Goal: Navigation & Orientation: Find specific page/section

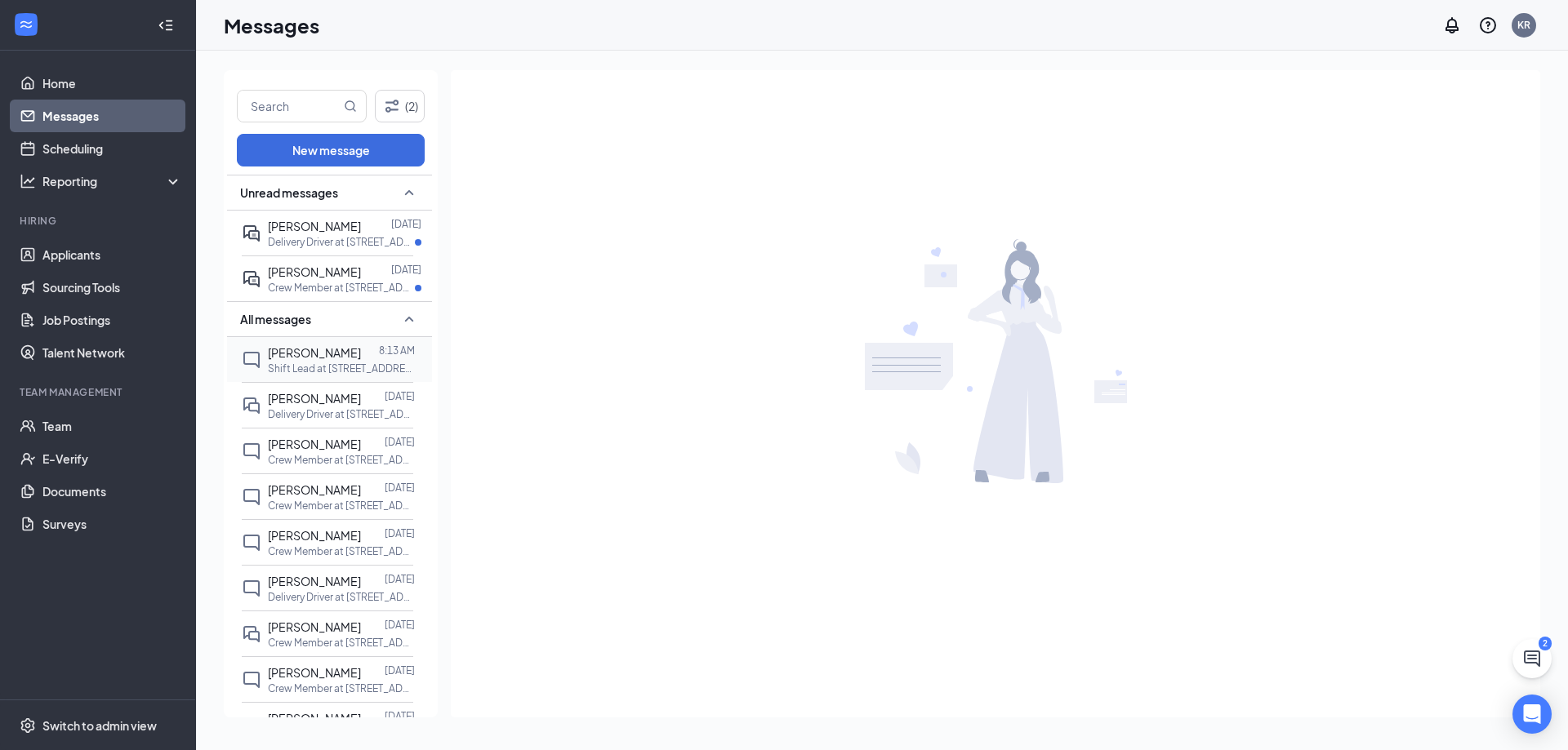
click at [316, 360] on div "[PERSON_NAME]" at bounding box center [315, 352] width 93 height 18
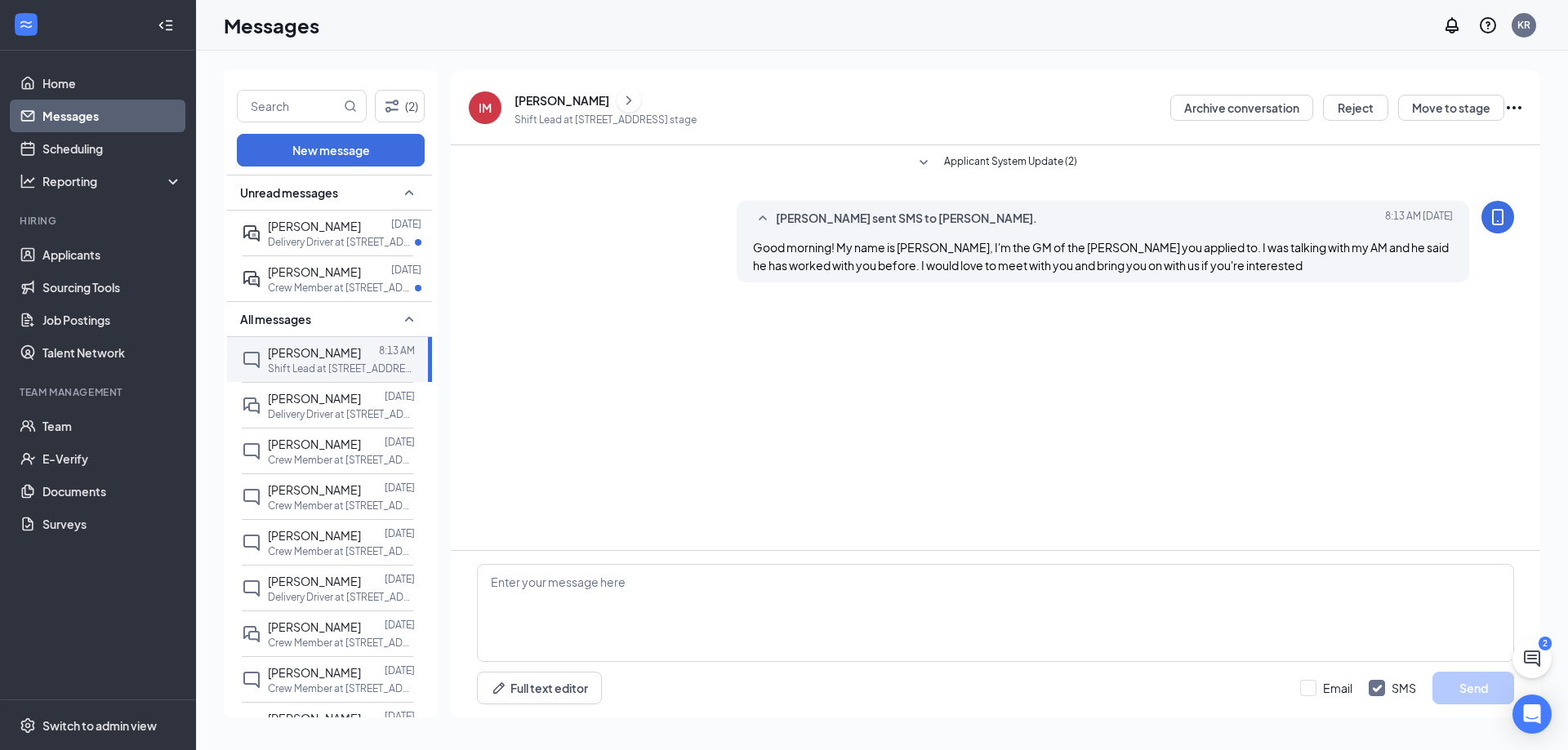
click at [96, 104] on link "Messages" at bounding box center [112, 116] width 139 height 33
click at [80, 89] on link "Home" at bounding box center [112, 84] width 139 height 33
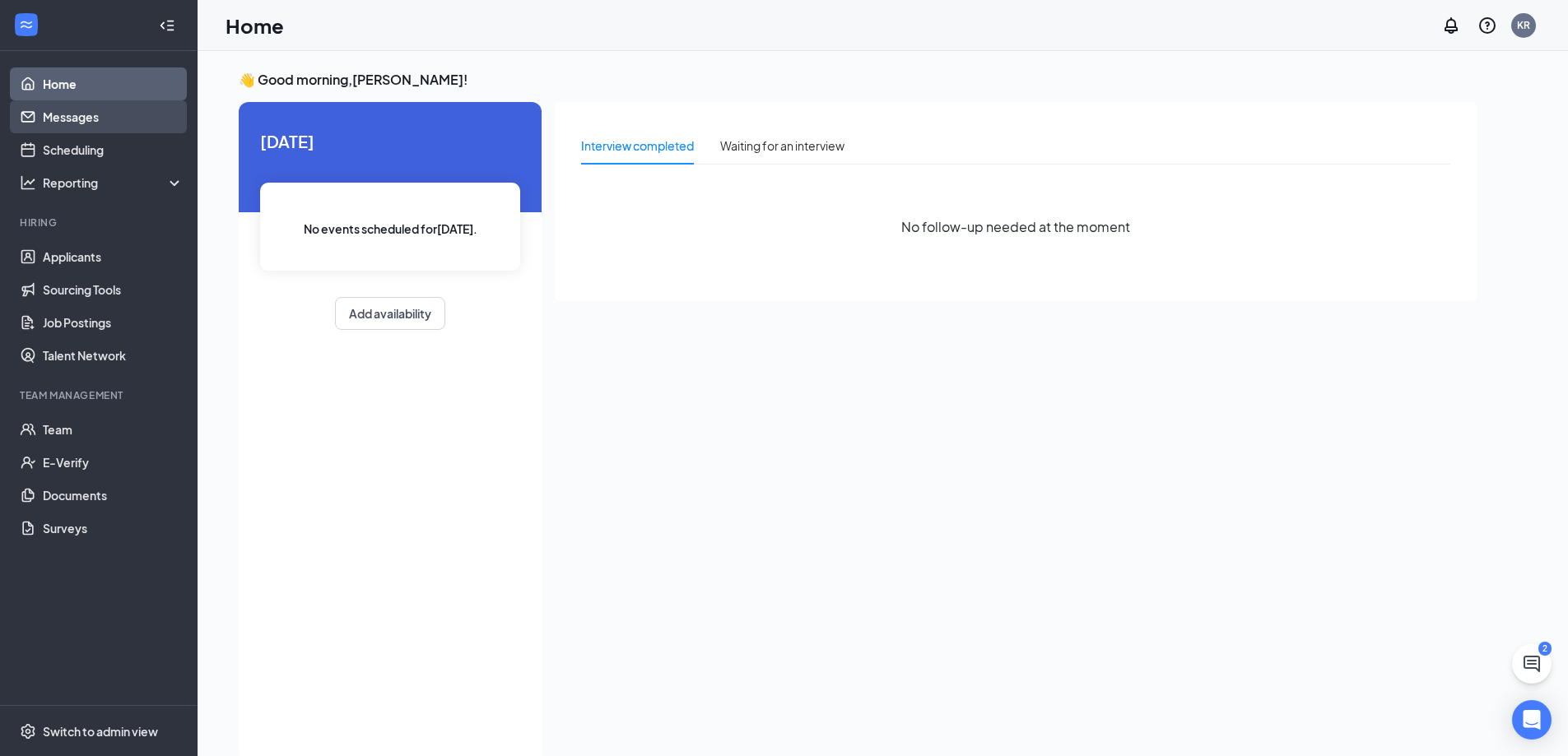
click at [99, 121] on link "Messages" at bounding box center [113, 116] width 141 height 33
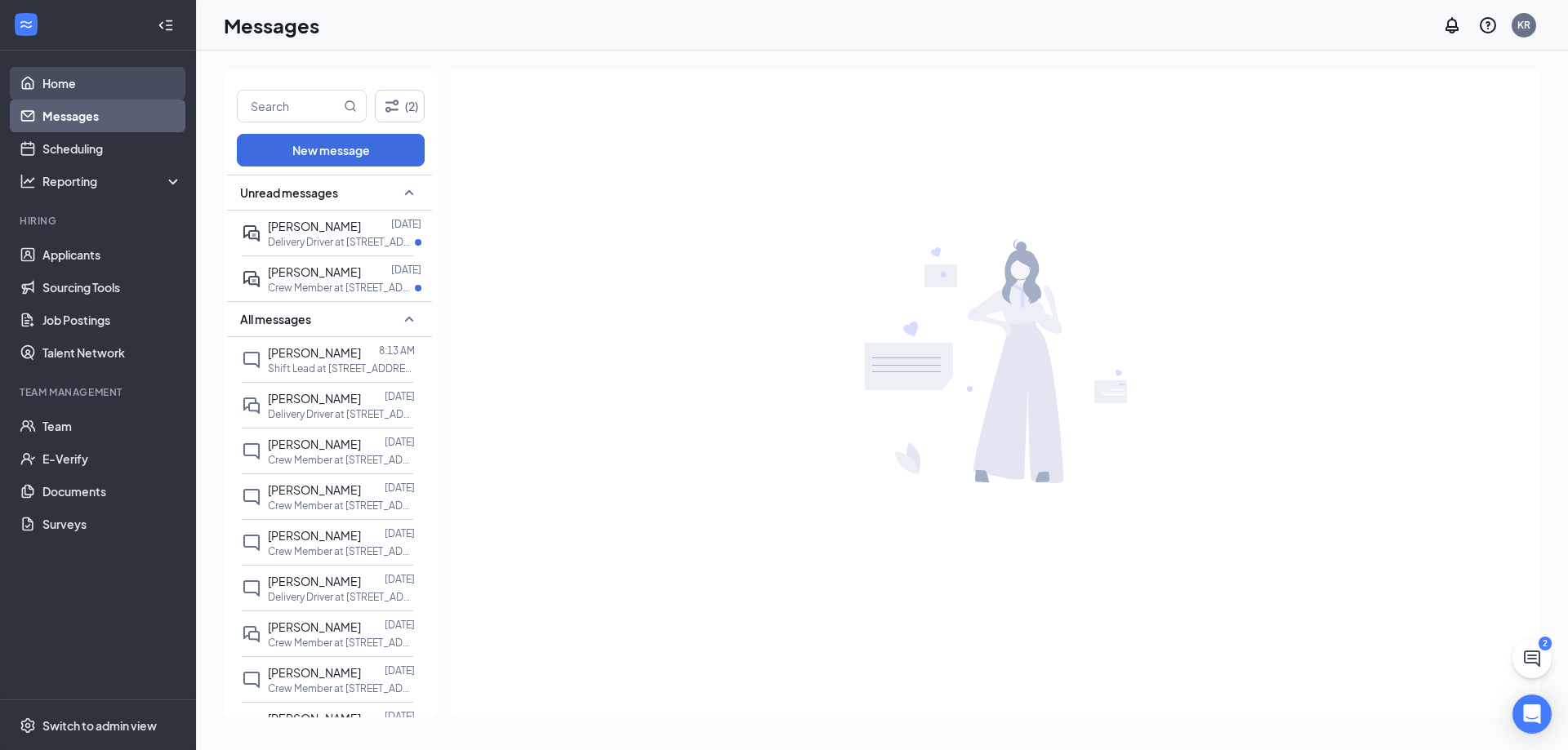
click at [79, 89] on link "Home" at bounding box center [112, 84] width 139 height 33
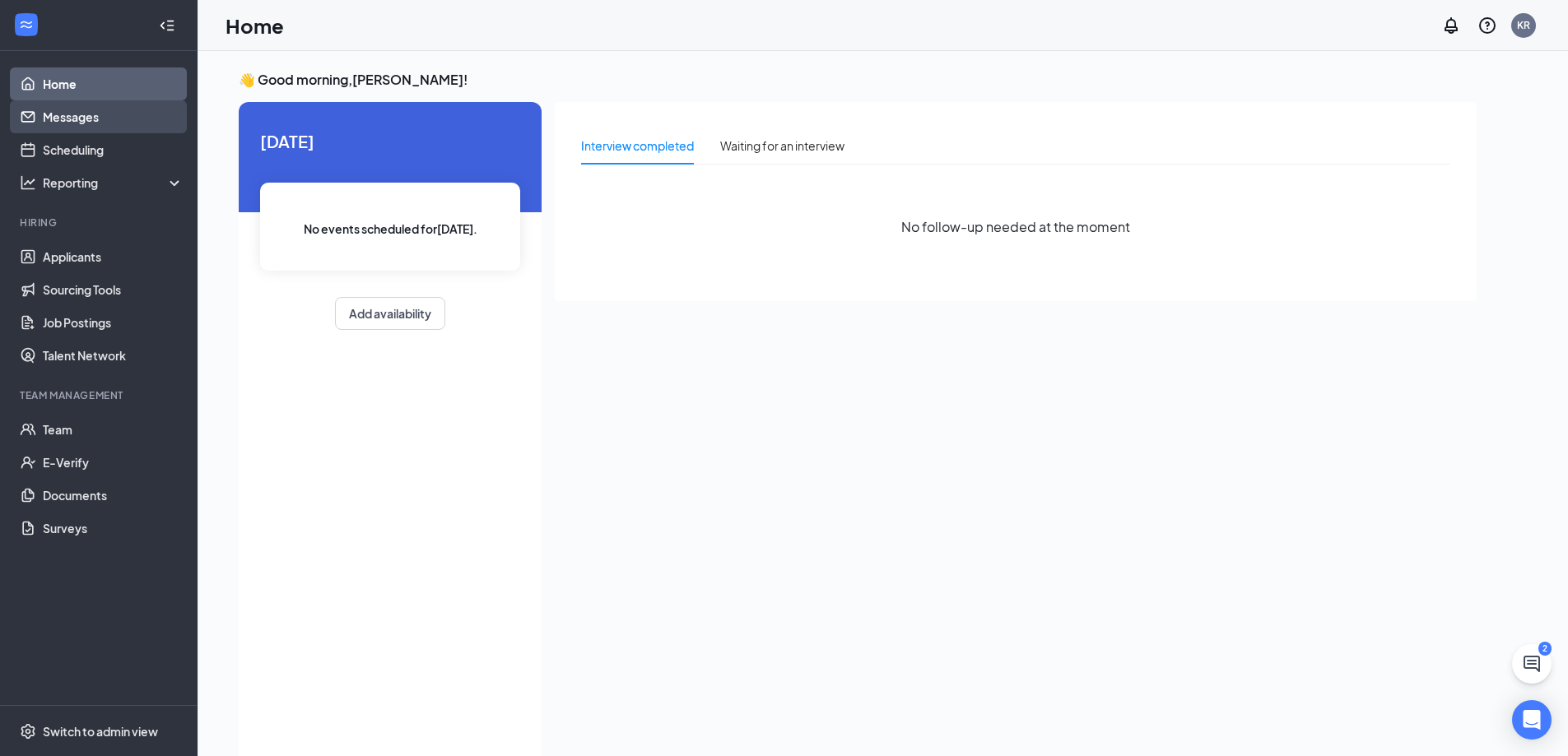
click at [83, 112] on link "Messages" at bounding box center [113, 116] width 141 height 33
